Goal: Transaction & Acquisition: Book appointment/travel/reservation

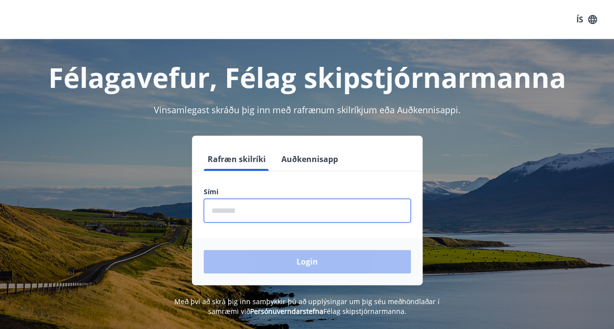
click at [275, 215] on input "phone" at bounding box center [307, 211] width 207 height 24
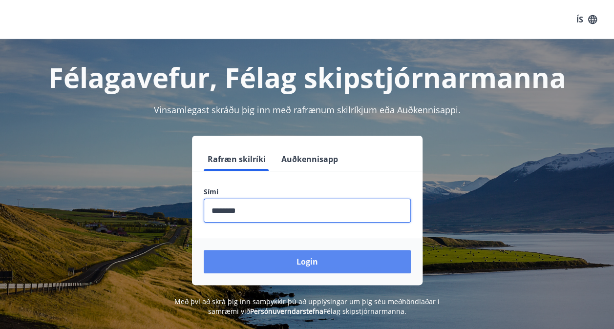
type input "********"
click at [388, 263] on button "Login" at bounding box center [307, 261] width 207 height 23
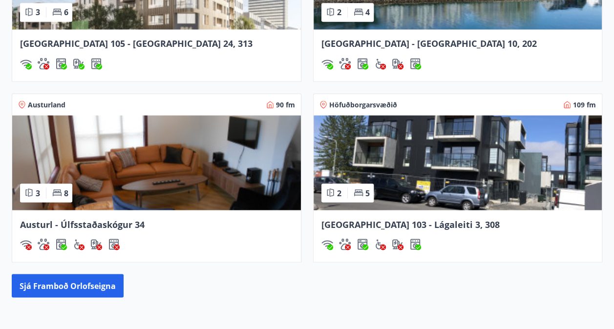
scroll to position [880, 0]
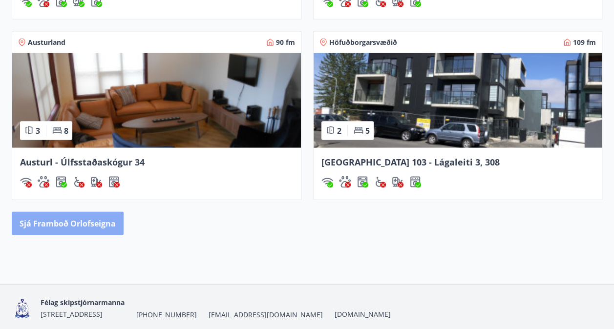
click at [74, 232] on button "Sjá framboð orlofseigna" at bounding box center [68, 223] width 112 height 23
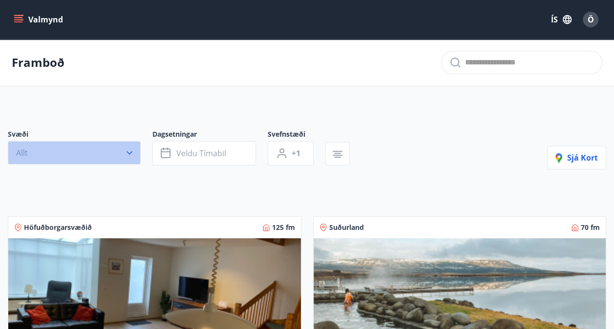
click at [93, 146] on button "Allt" at bounding box center [74, 152] width 133 height 23
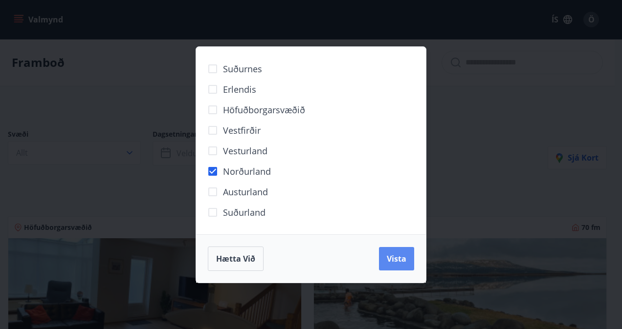
click at [391, 248] on button "Vista" at bounding box center [396, 258] width 35 height 23
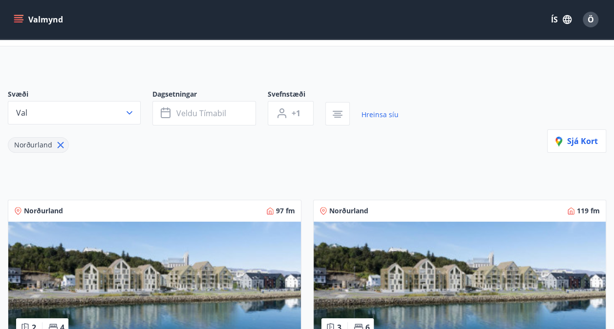
scroll to position [49, 0]
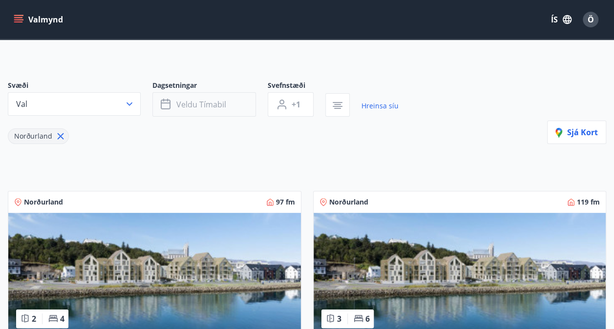
click at [194, 107] on span "Veldu tímabil" at bounding box center [201, 104] width 50 height 11
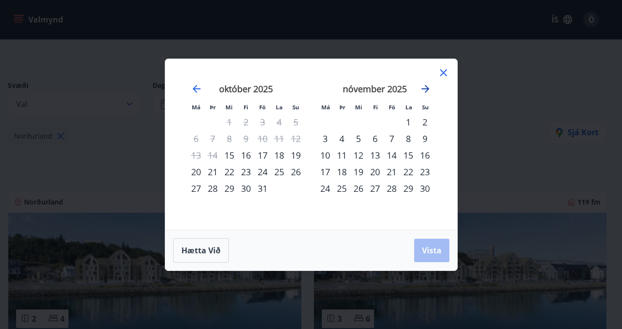
click at [423, 87] on icon "Move forward to switch to the next month." at bounding box center [425, 89] width 12 height 12
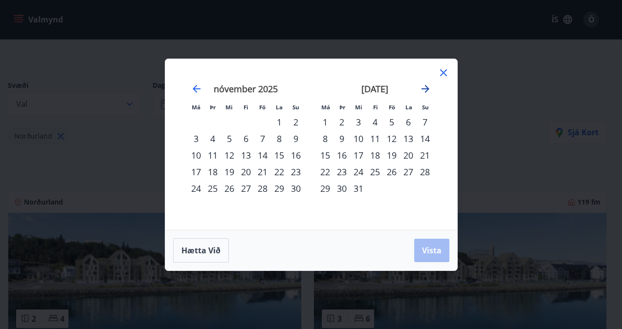
click at [426, 90] on icon "Move forward to switch to the next month." at bounding box center [425, 89] width 12 height 12
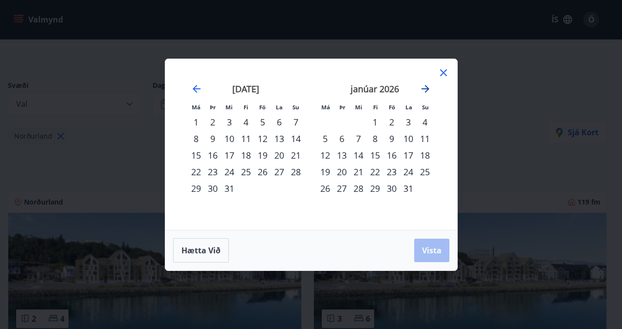
click at [426, 90] on icon "Move forward to switch to the next month." at bounding box center [425, 89] width 12 height 12
click at [364, 170] on div "18" at bounding box center [358, 172] width 17 height 17
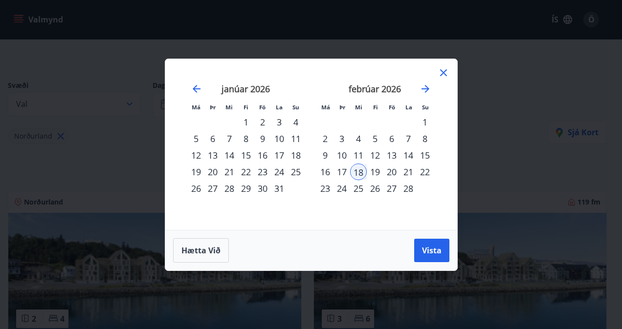
click at [424, 173] on div "22" at bounding box center [424, 172] width 17 height 17
click at [424, 252] on span "Vista" at bounding box center [432, 250] width 20 height 11
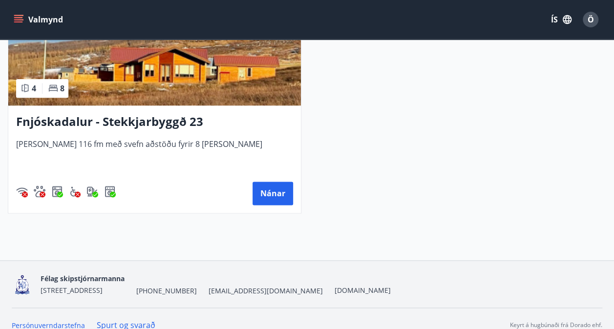
scroll to position [508, 0]
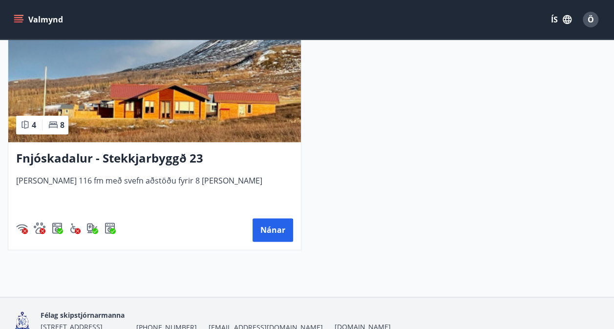
click at [194, 163] on h3 "Fnjóskadalur - Stekkjarbyggð 23" at bounding box center [154, 159] width 277 height 18
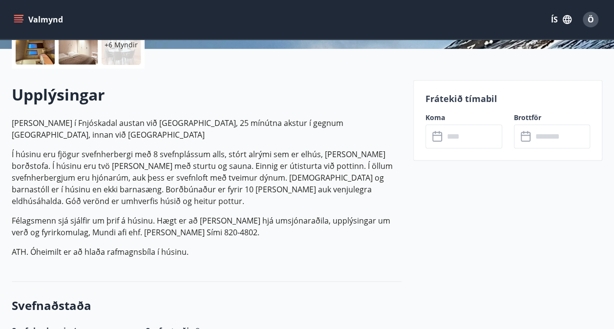
scroll to position [293, 0]
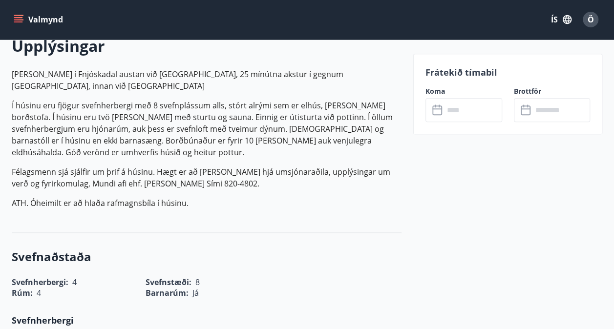
click at [460, 108] on input "text" at bounding box center [473, 110] width 58 height 24
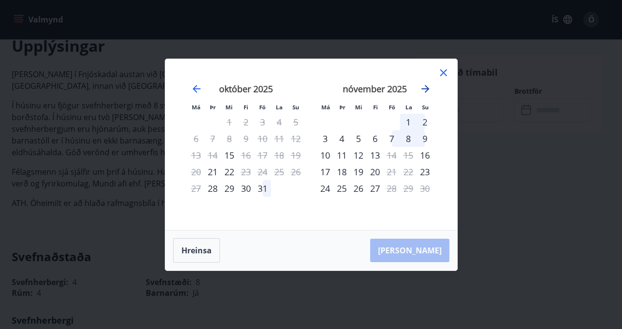
click at [424, 89] on icon "Move forward to switch to the next month." at bounding box center [425, 89] width 8 height 8
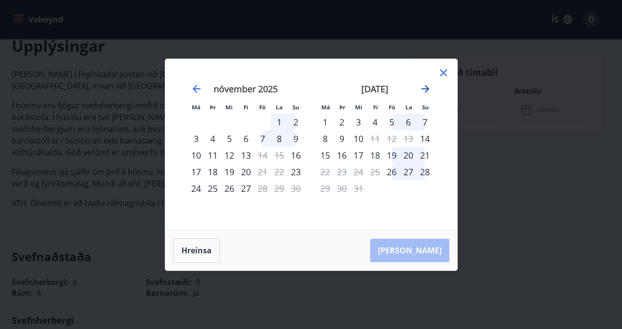
click at [424, 89] on icon "Move forward to switch to the next month." at bounding box center [425, 89] width 8 height 8
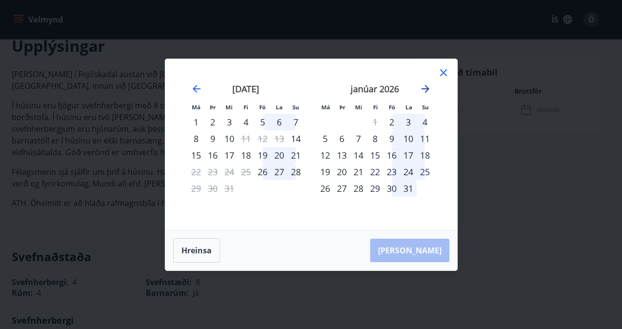
click at [424, 89] on icon "Move forward to switch to the next month." at bounding box center [425, 89] width 8 height 8
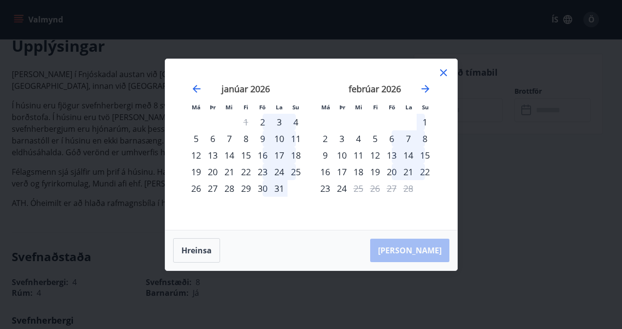
click at [362, 173] on div "18" at bounding box center [358, 172] width 17 height 17
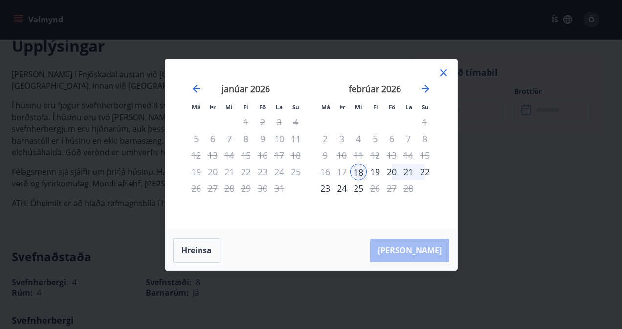
click at [429, 170] on div "22" at bounding box center [424, 172] width 17 height 17
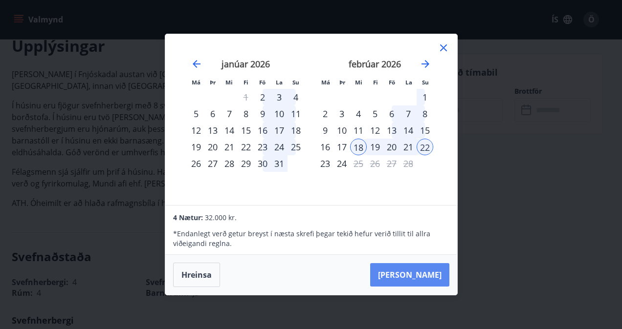
click at [436, 274] on button "[PERSON_NAME]" at bounding box center [409, 274] width 79 height 23
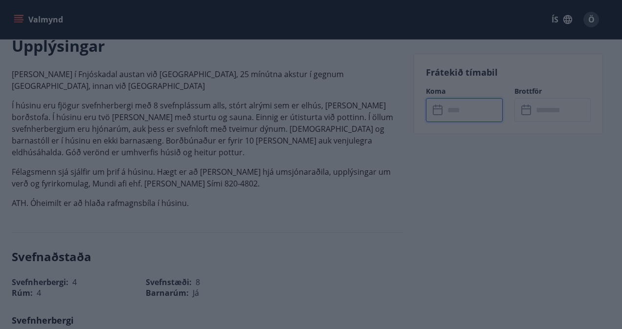
type input "******"
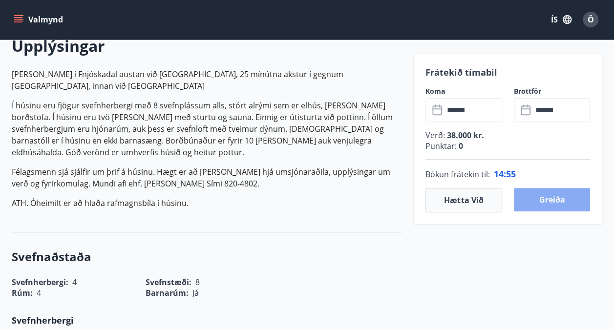
click at [566, 205] on button "Greiða" at bounding box center [552, 199] width 77 height 23
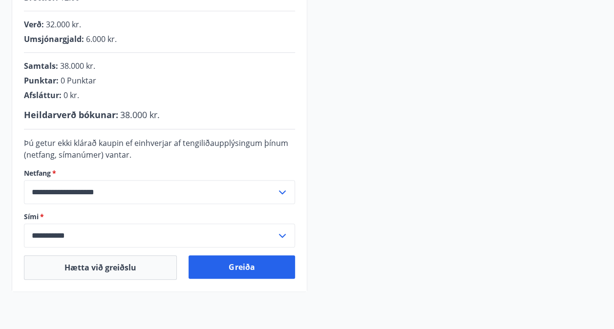
scroll to position [244, 0]
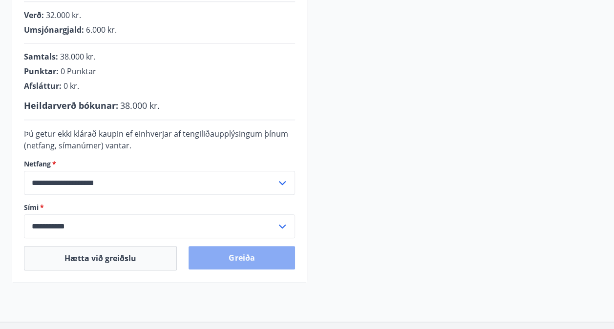
click at [251, 262] on button "Greiða" at bounding box center [242, 257] width 106 height 23
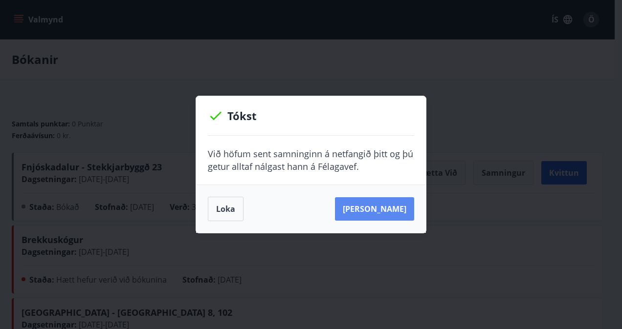
click at [373, 213] on button "Sjá samning" at bounding box center [374, 208] width 79 height 23
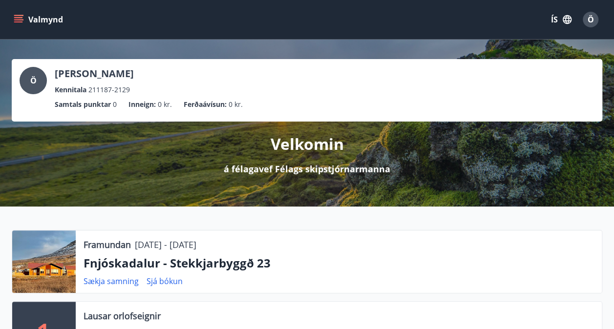
click at [30, 19] on button "Valmynd" at bounding box center [39, 20] width 55 height 18
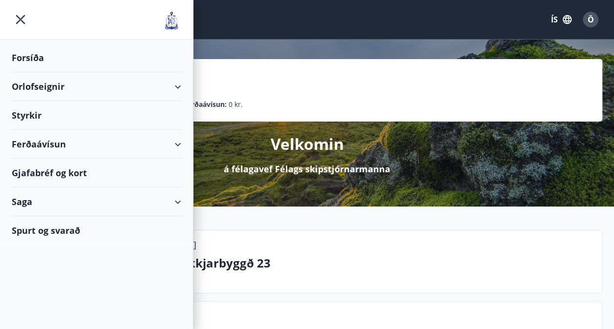
click at [80, 90] on div "Orlofseignir" at bounding box center [97, 86] width 170 height 29
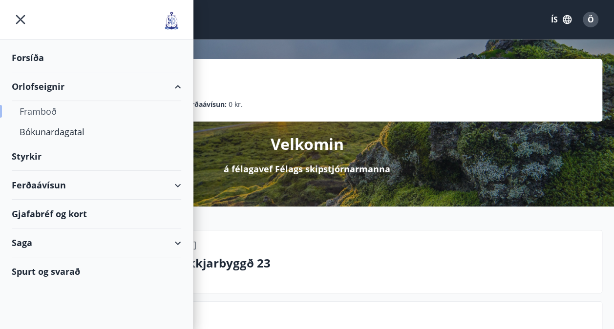
click at [47, 116] on div "Framboð" at bounding box center [97, 111] width 154 height 21
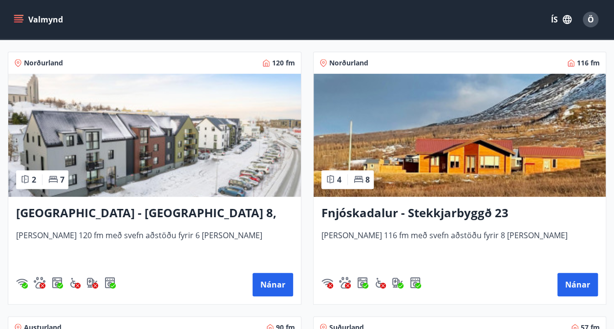
click at [432, 140] on img at bounding box center [460, 135] width 293 height 123
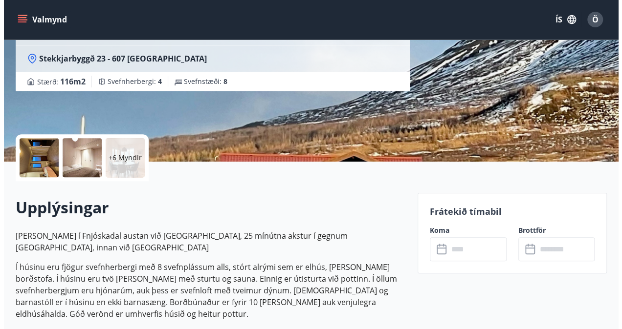
scroll to position [147, 0]
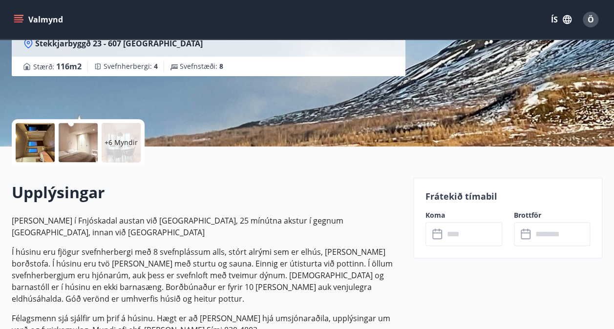
click at [122, 138] on p "+6 Myndir" at bounding box center [121, 143] width 33 height 10
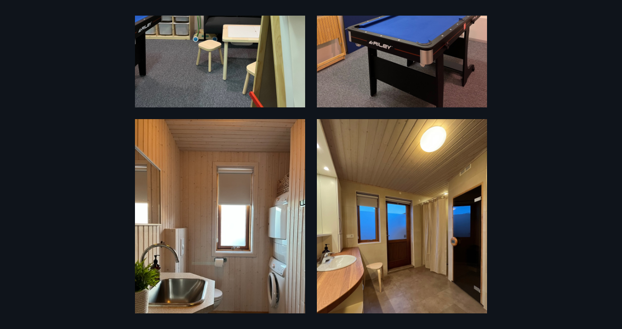
scroll to position [195, 0]
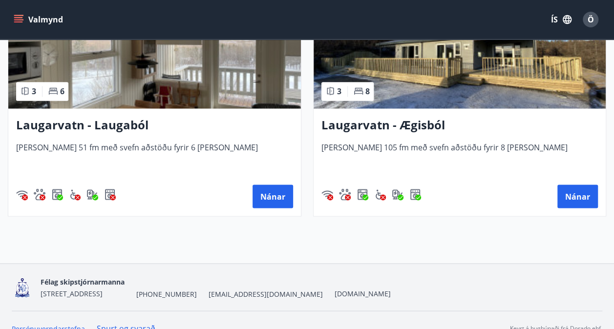
scroll to position [2639, 0]
